Goal: Task Accomplishment & Management: Manage account settings

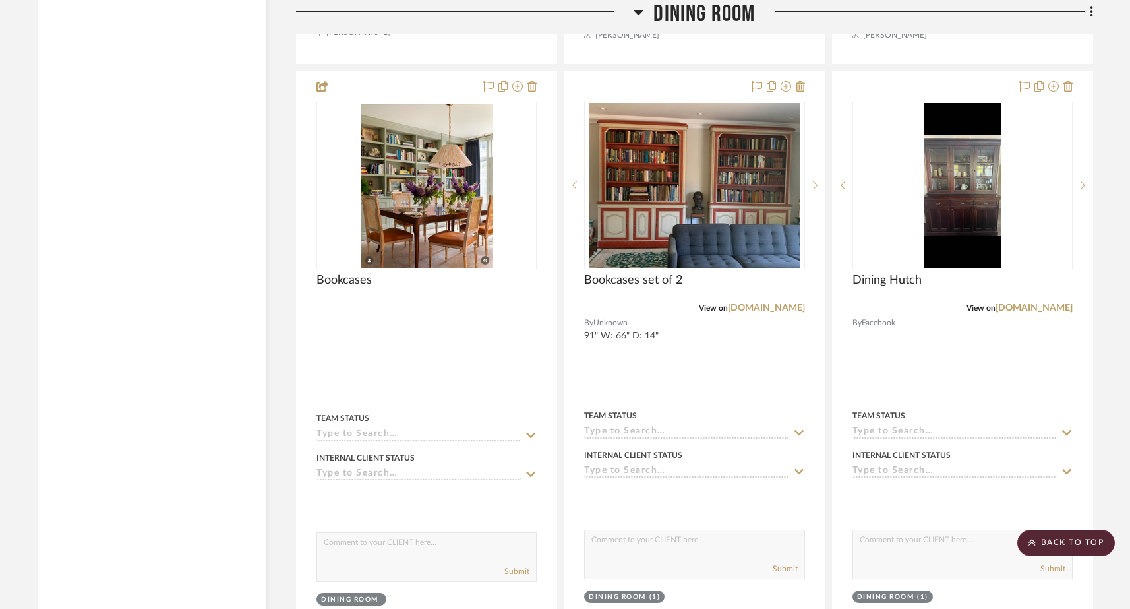
scroll to position [3451, 0]
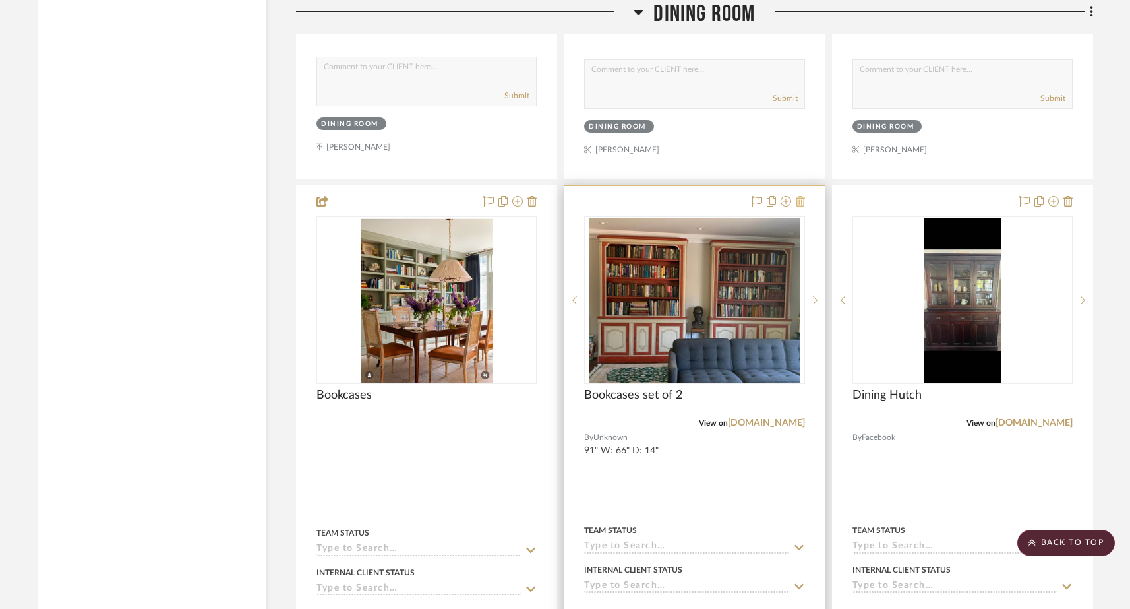
click at [801, 196] on icon at bounding box center [800, 201] width 9 height 11
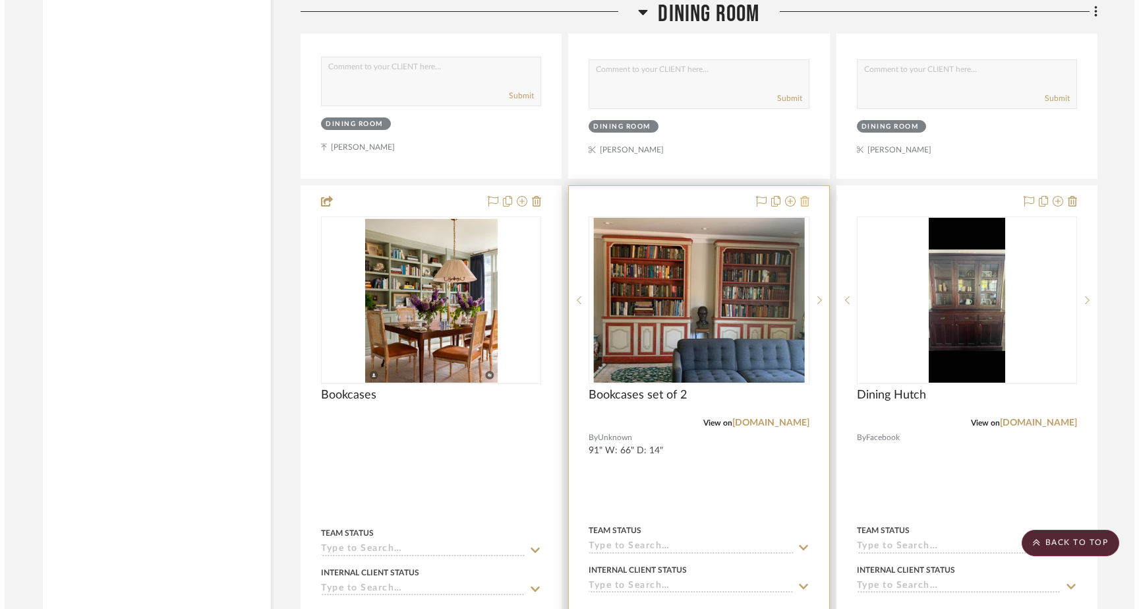
scroll to position [0, 0]
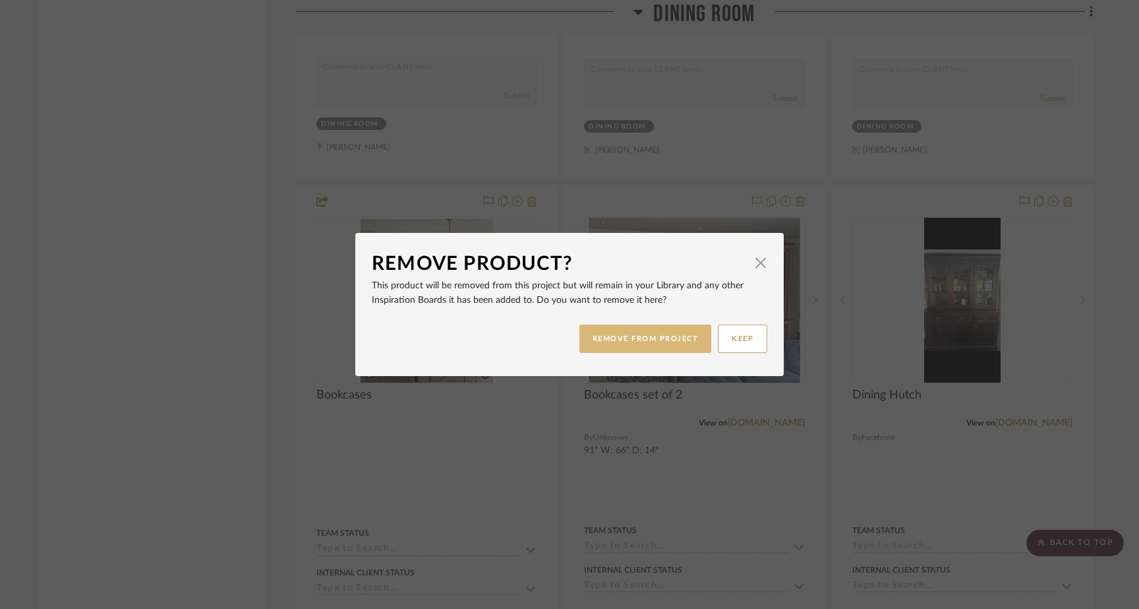
click at [676, 339] on button "REMOVE FROM PROJECT" at bounding box center [646, 338] width 133 height 28
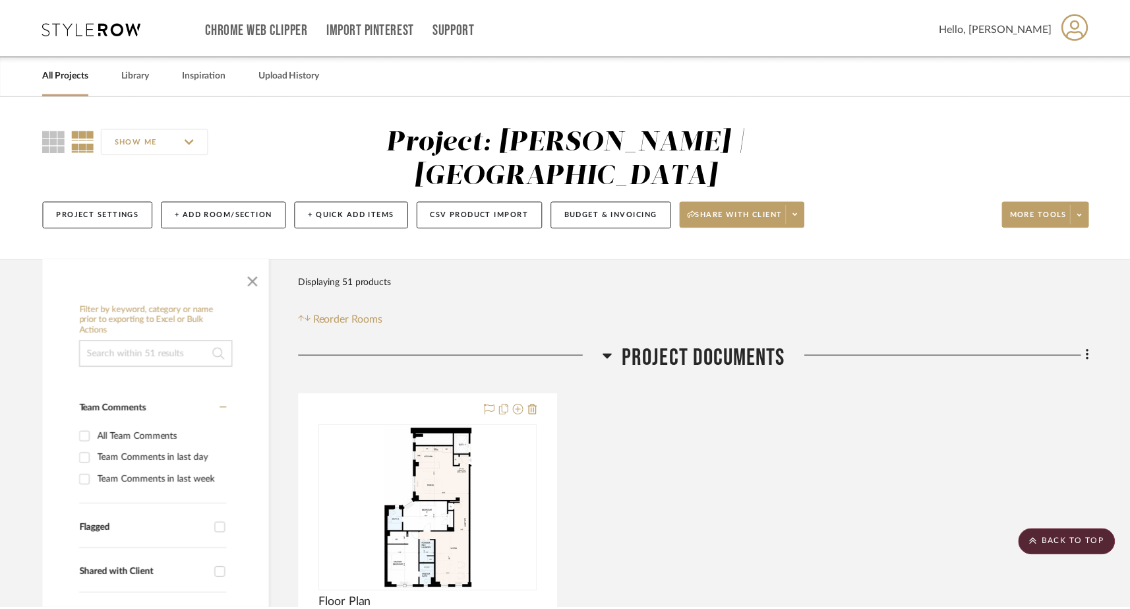
scroll to position [3451, 0]
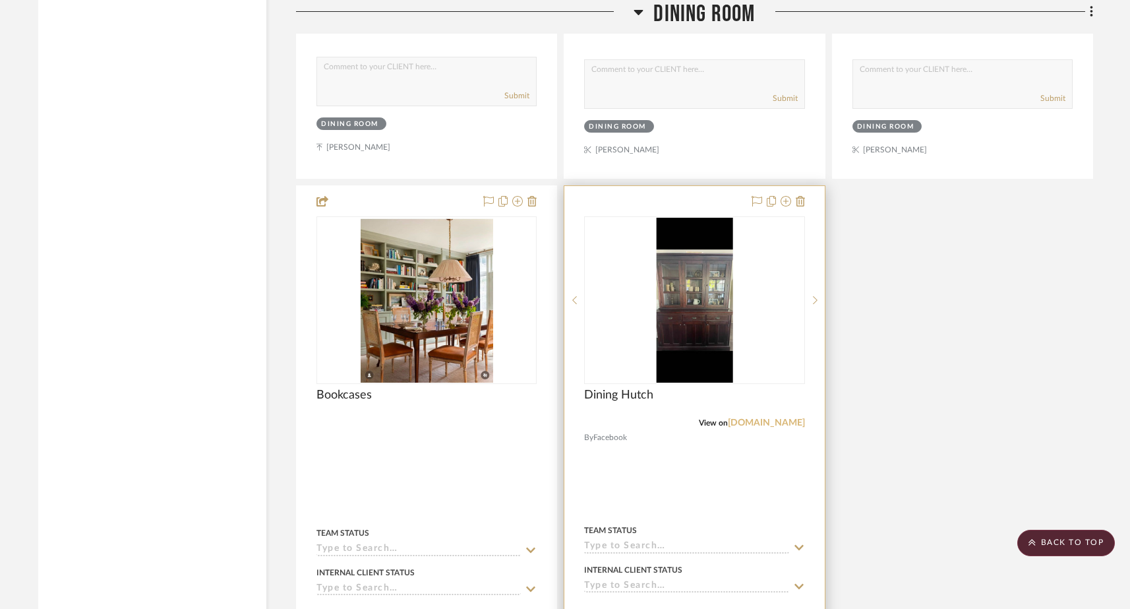
click at [755, 418] on link "facebook.com" at bounding box center [766, 422] width 77 height 9
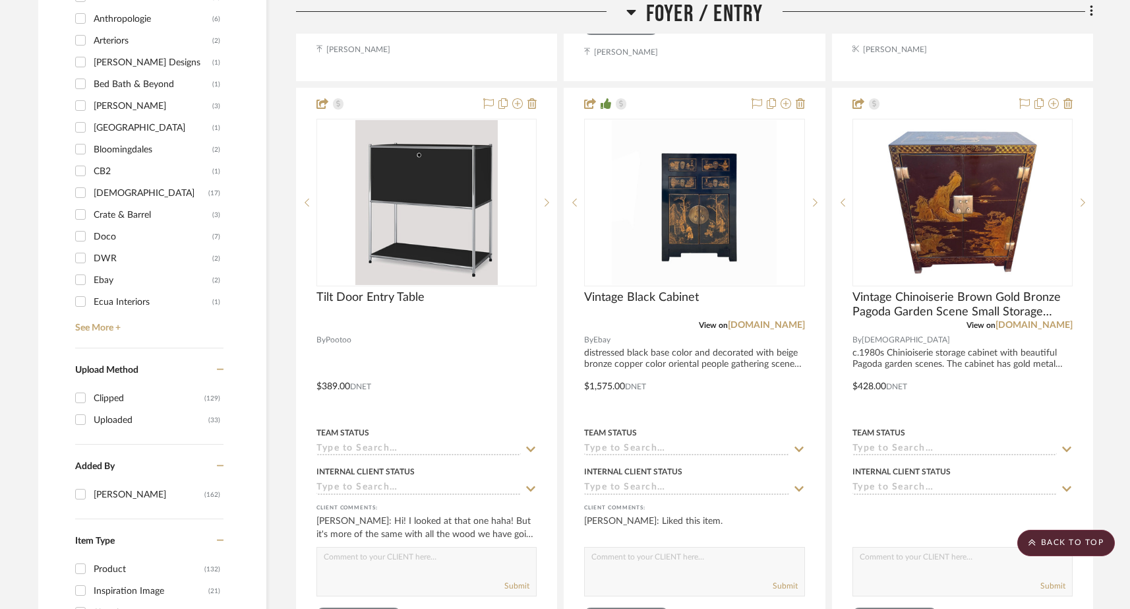
scroll to position [1270, 0]
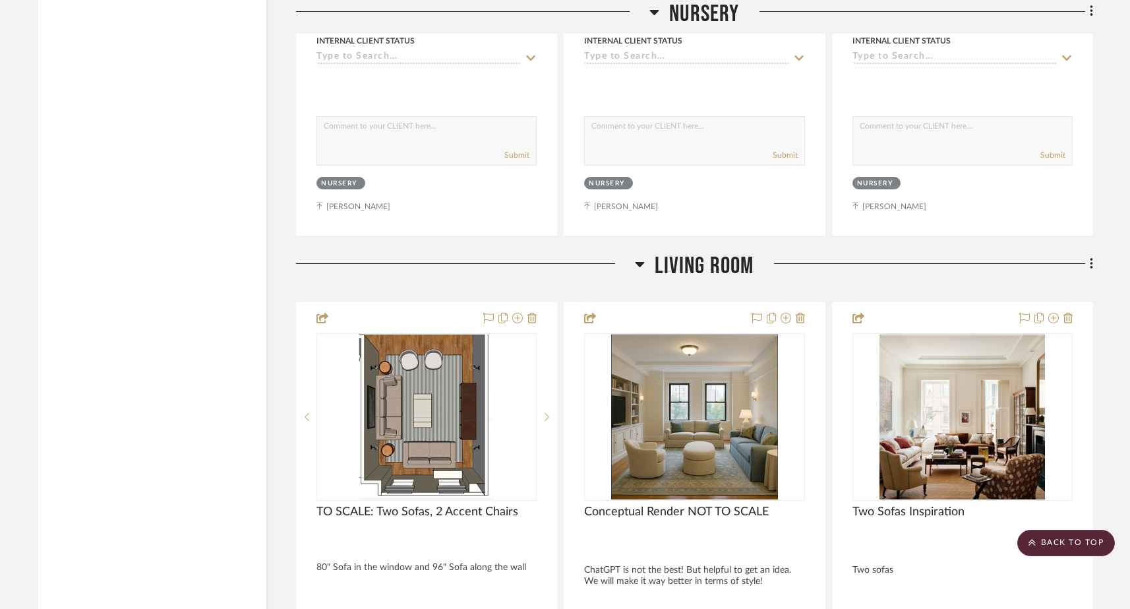
scroll to position [6023, 0]
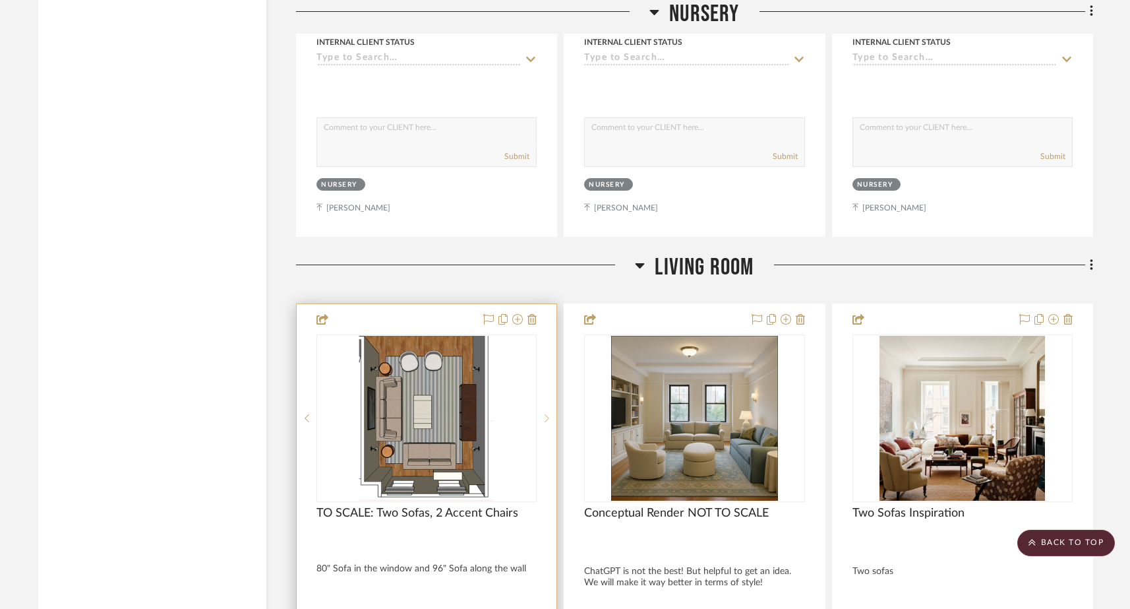
click at [547, 413] on icon at bounding box center [547, 417] width 5 height 9
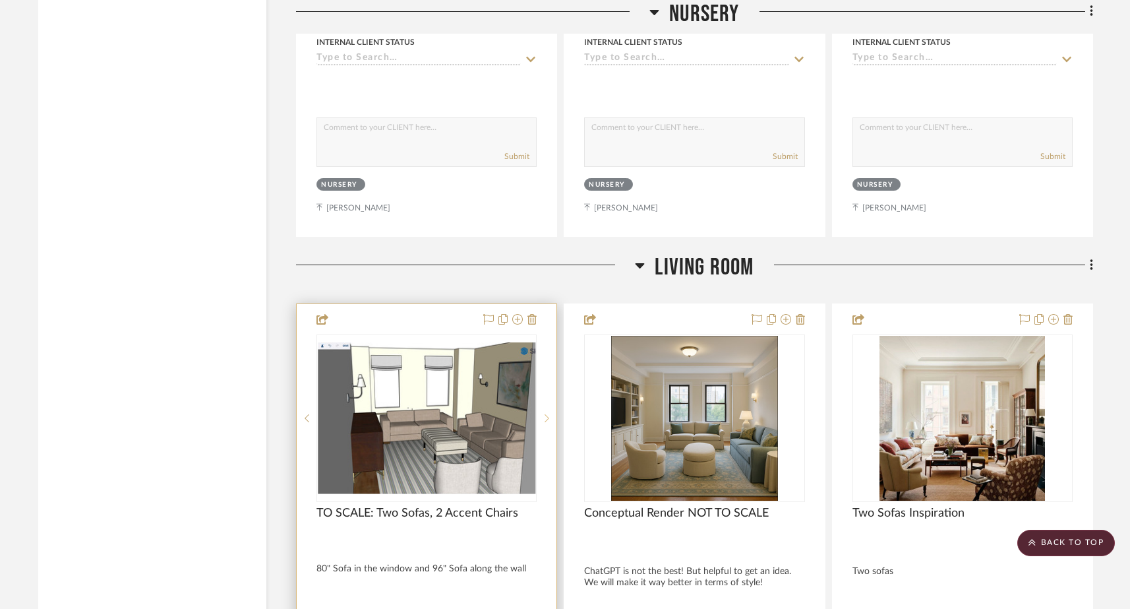
click at [546, 413] on icon at bounding box center [547, 417] width 5 height 9
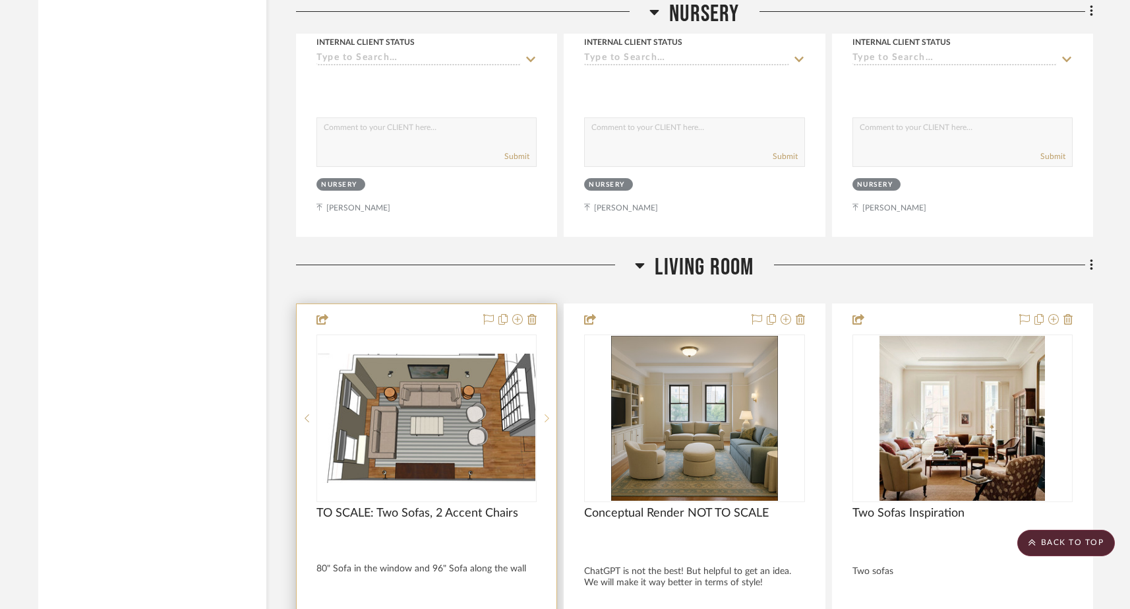
click at [546, 413] on icon at bounding box center [547, 417] width 5 height 9
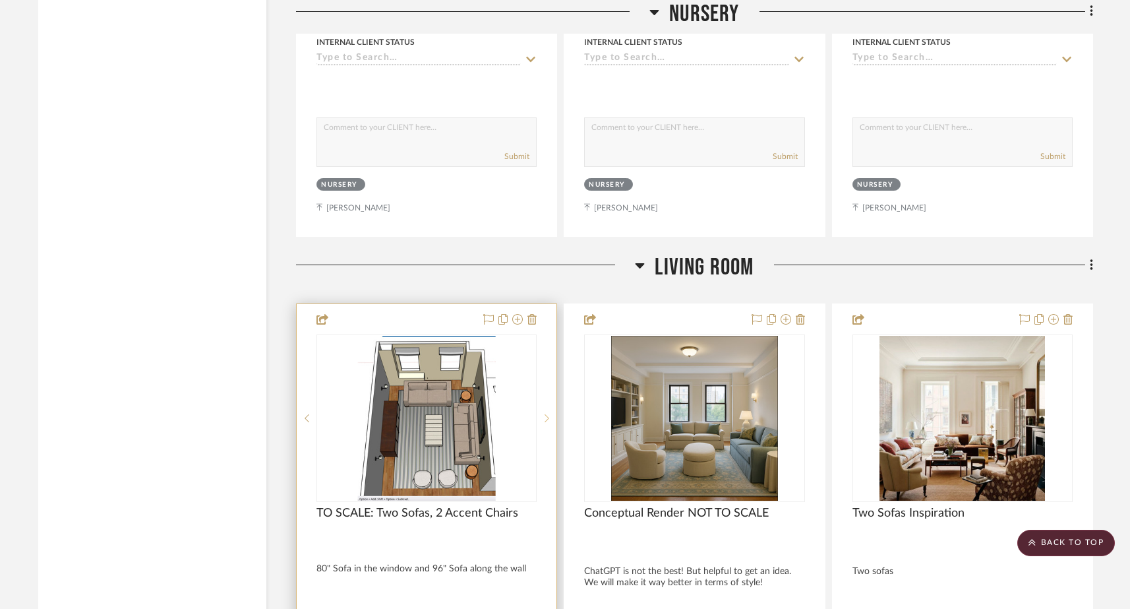
click at [546, 413] on icon at bounding box center [547, 417] width 5 height 9
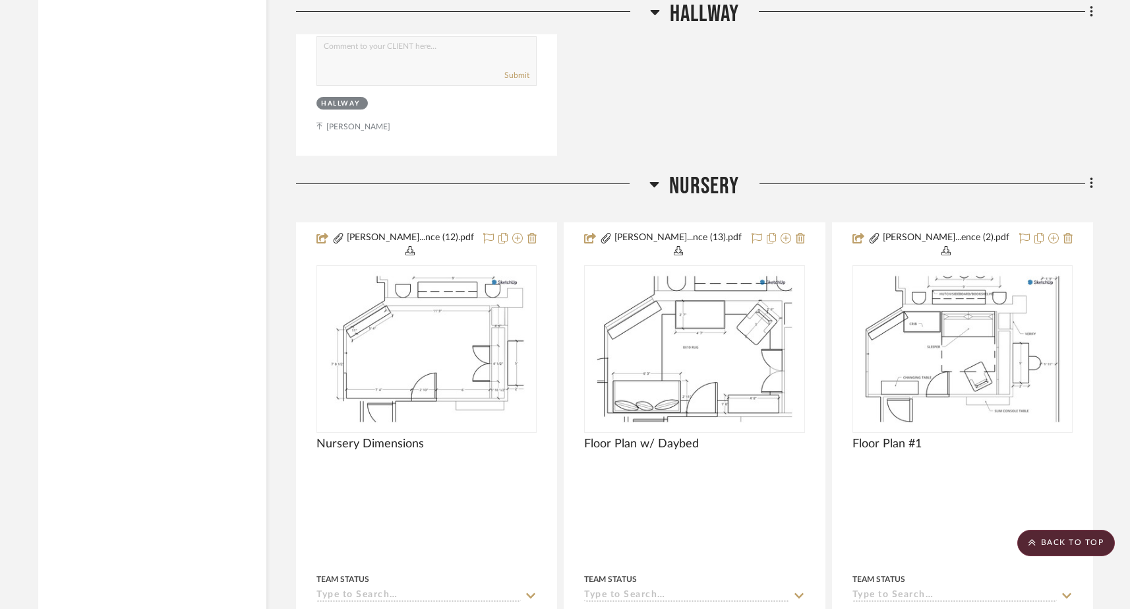
scroll to position [4847, 0]
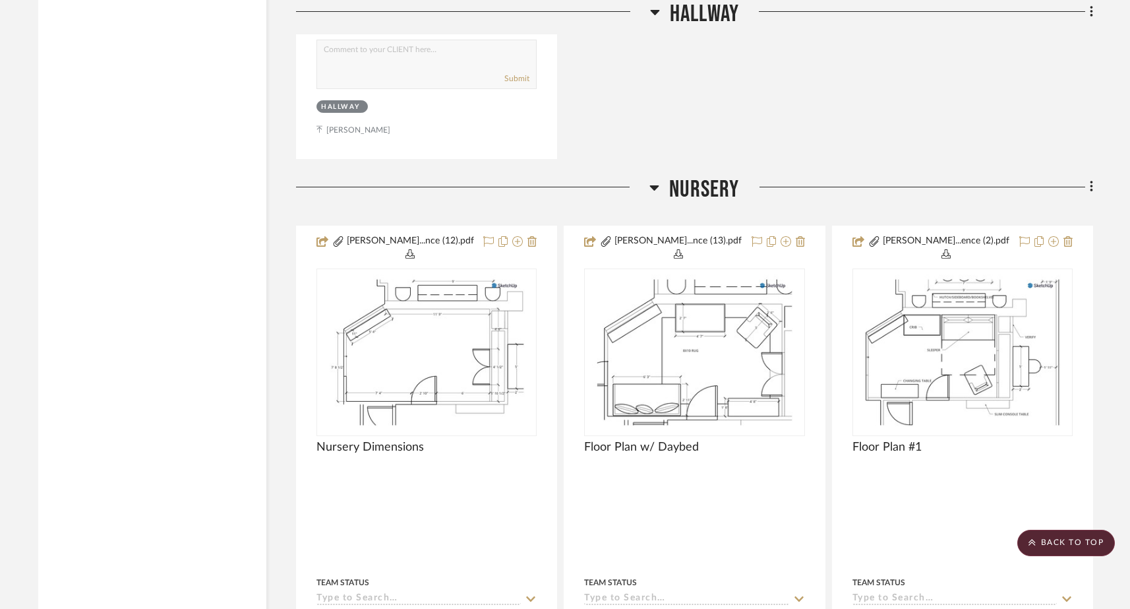
click at [1091, 179] on icon at bounding box center [1092, 186] width 4 height 15
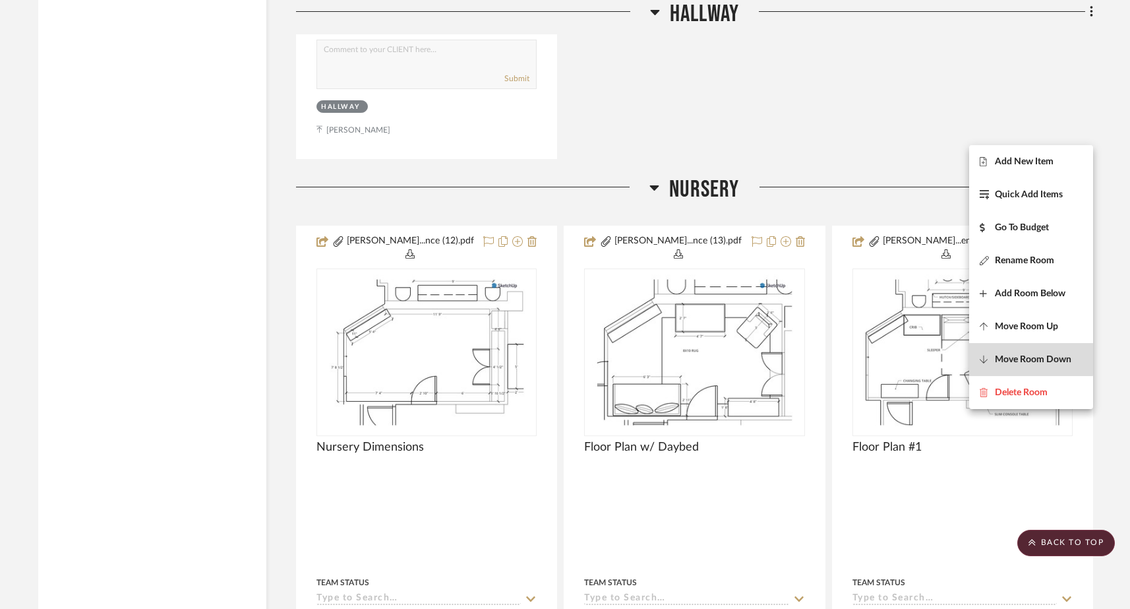
click at [1002, 359] on span "Move Room Down" at bounding box center [1033, 358] width 76 height 11
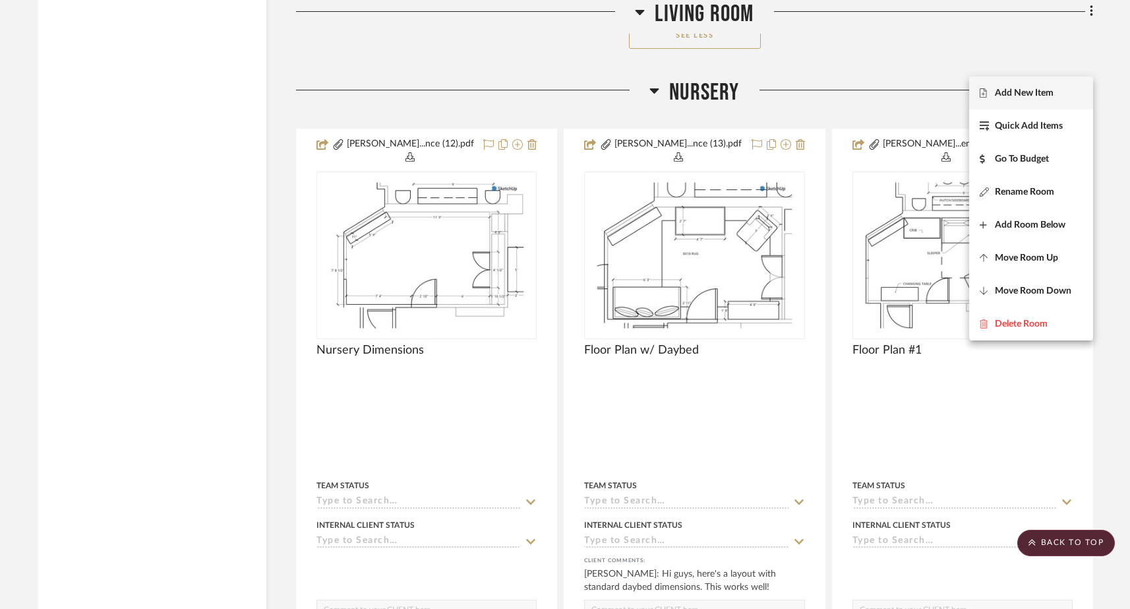
scroll to position [10259, 0]
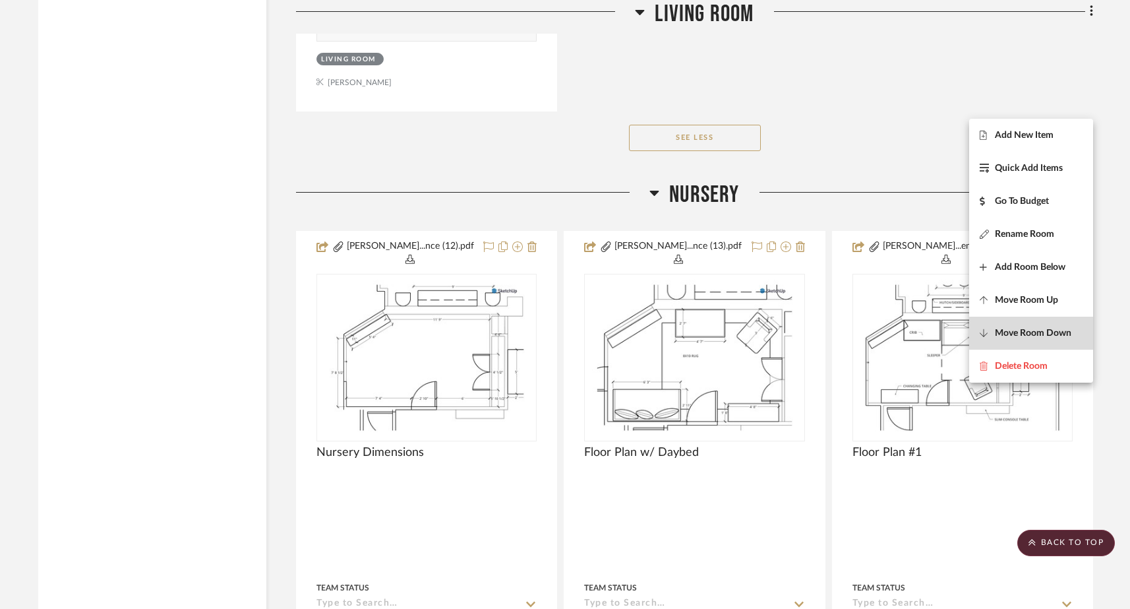
click at [1039, 328] on span "Move Room Down" at bounding box center [1033, 332] width 76 height 11
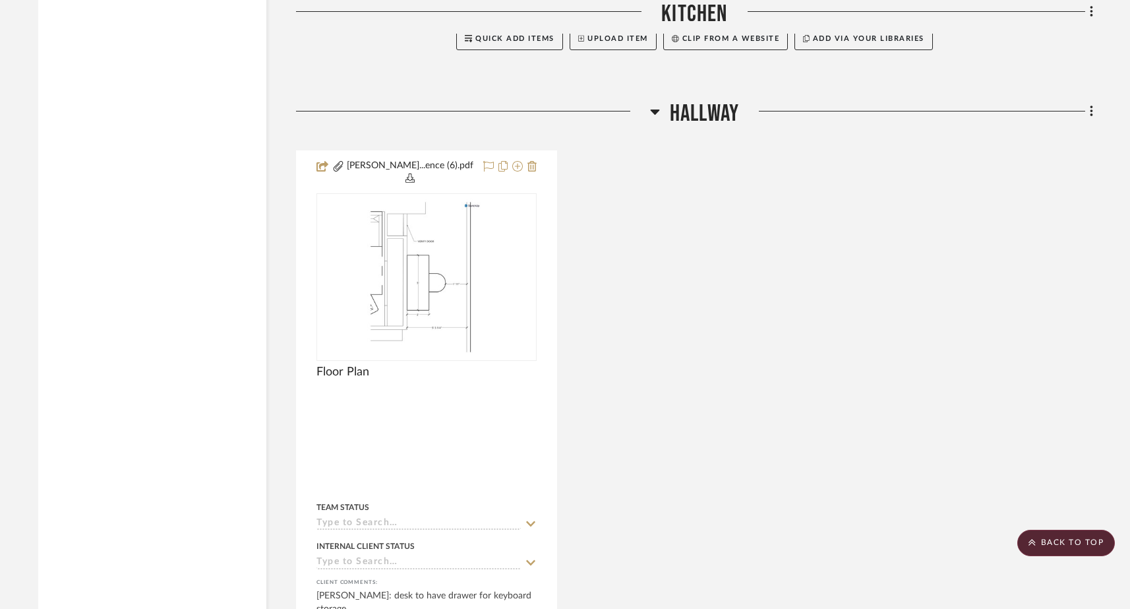
scroll to position [4267, 0]
